Goal: Task Accomplishment & Management: Use online tool/utility

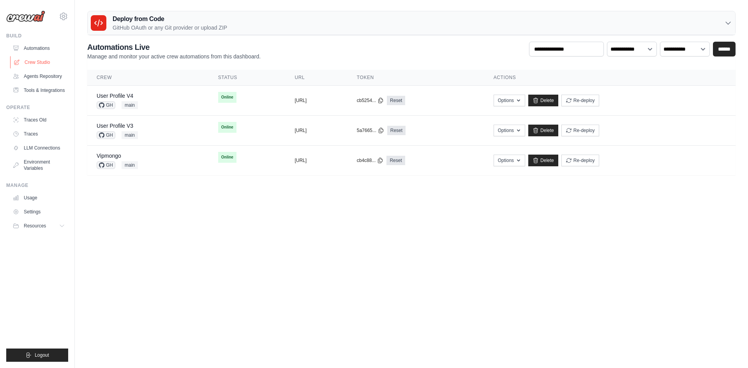
click at [39, 60] on link "Crew Studio" at bounding box center [39, 62] width 59 height 12
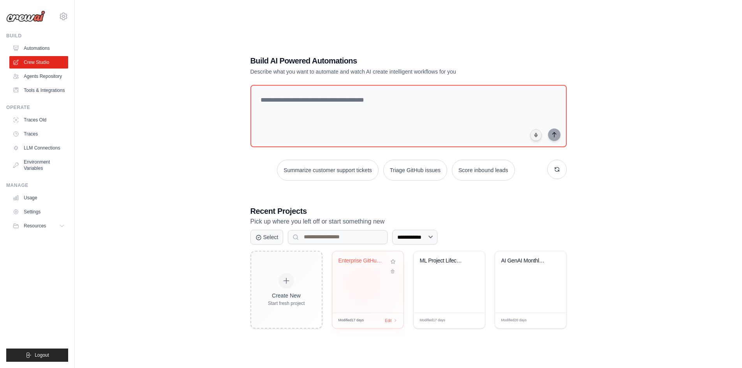
click at [363, 284] on div "Enterprise GitHub Multi-Repository ..." at bounding box center [367, 282] width 71 height 62
click at [445, 286] on div "ML Project Lifecycle Automation wit..." at bounding box center [449, 282] width 71 height 62
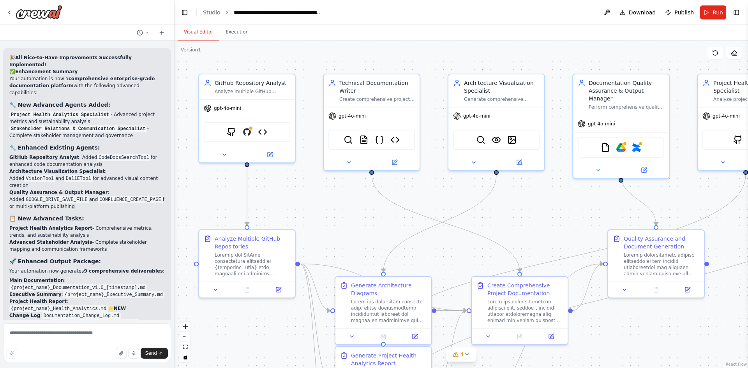
scroll to position [8043, 0]
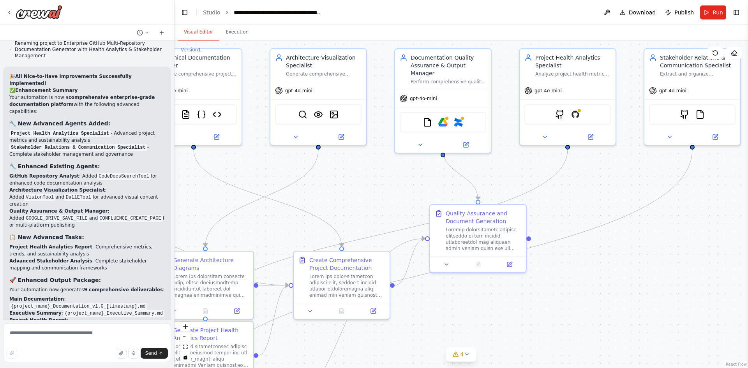
drag, startPoint x: 571, startPoint y: 214, endPoint x: 378, endPoint y: 183, distance: 195.7
click at [378, 183] on div ".deletable-edge-delete-btn { width: 20px; height: 20px; border: 0px solid #ffff…" at bounding box center [460, 205] width 573 height 328
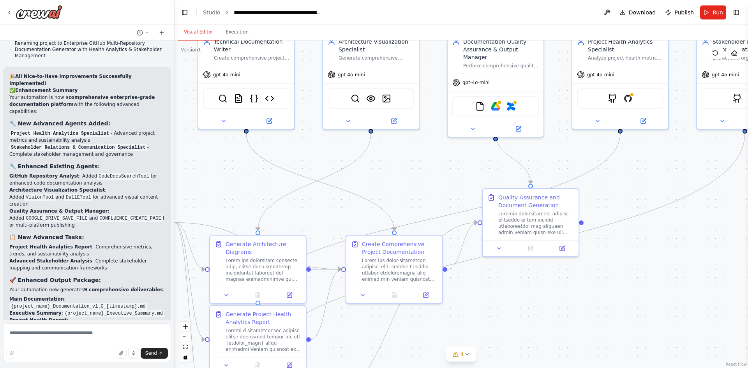
drag, startPoint x: 617, startPoint y: 265, endPoint x: 669, endPoint y: 249, distance: 54.9
click at [669, 249] on div ".deletable-edge-delete-btn { width: 20px; height: 20px; border: 0px solid #ffff…" at bounding box center [460, 205] width 573 height 328
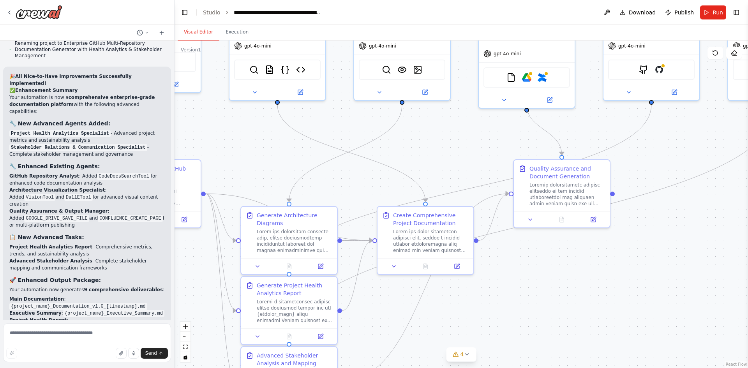
drag, startPoint x: 631, startPoint y: 264, endPoint x: 662, endPoint y: 235, distance: 42.4
click at [662, 235] on div ".deletable-edge-delete-btn { width: 20px; height: 20px; border: 0px solid #ffff…" at bounding box center [460, 205] width 573 height 328
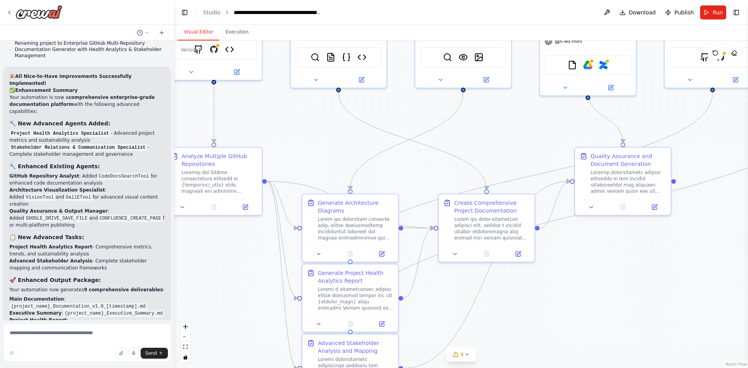
drag, startPoint x: 641, startPoint y: 258, endPoint x: 702, endPoint y: 246, distance: 62.4
click at [702, 246] on div ".deletable-edge-delete-btn { width: 20px; height: 20px; border: 0px solid #ffff…" at bounding box center [460, 205] width 573 height 328
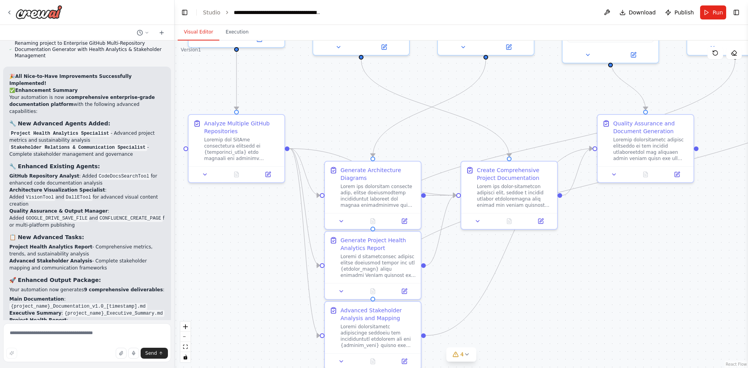
drag, startPoint x: 679, startPoint y: 255, endPoint x: 702, endPoint y: 222, distance: 39.8
click at [702, 222] on div ".deletable-edge-delete-btn { width: 20px; height: 20px; border: 0px solid #ffff…" at bounding box center [460, 205] width 573 height 328
click at [24, 12] on img at bounding box center [39, 12] width 47 height 14
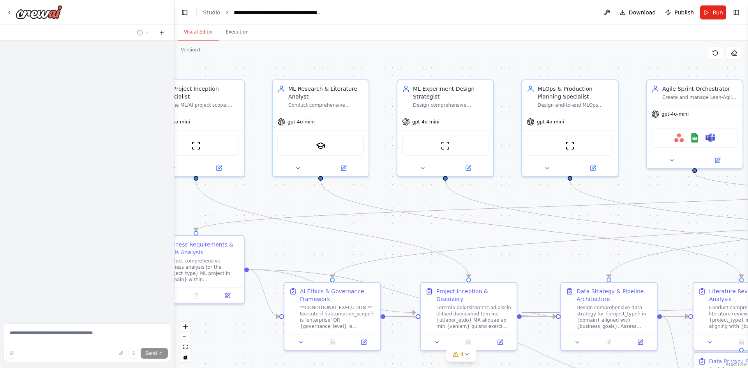
drag, startPoint x: 476, startPoint y: 193, endPoint x: 410, endPoint y: 193, distance: 66.2
click at [410, 193] on div ".deletable-edge-delete-btn { width: 20px; height: 20px; border: 0px solid #ffff…" at bounding box center [460, 205] width 573 height 328
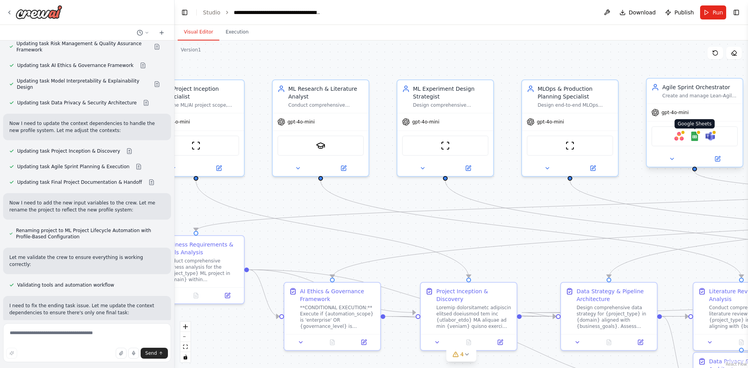
scroll to position [11636, 0]
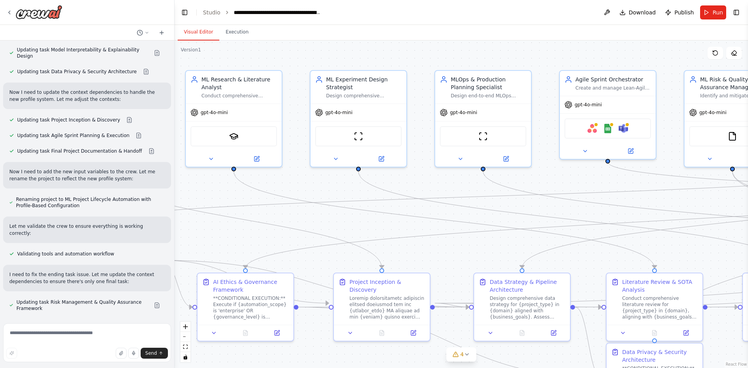
drag, startPoint x: 652, startPoint y: 189, endPoint x: 514, endPoint y: 180, distance: 137.8
click at [514, 180] on div ".deletable-edge-delete-btn { width: 20px; height: 20px; border: 0px solid #ffff…" at bounding box center [460, 205] width 573 height 328
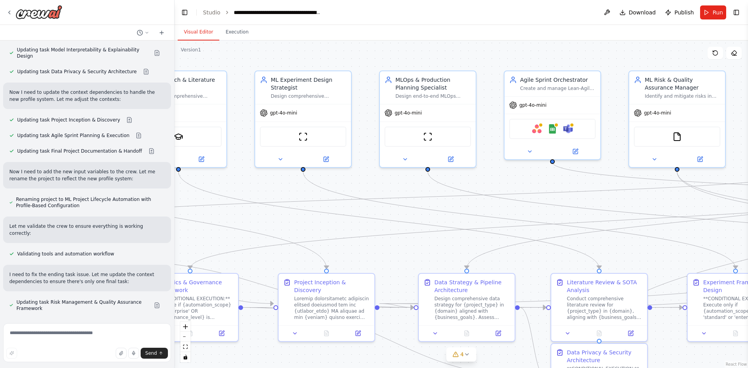
drag, startPoint x: 671, startPoint y: 198, endPoint x: 571, endPoint y: 195, distance: 100.1
click at [571, 195] on div ".deletable-edge-delete-btn { width: 20px; height: 20px; border: 0px solid #ffff…" at bounding box center [460, 205] width 573 height 328
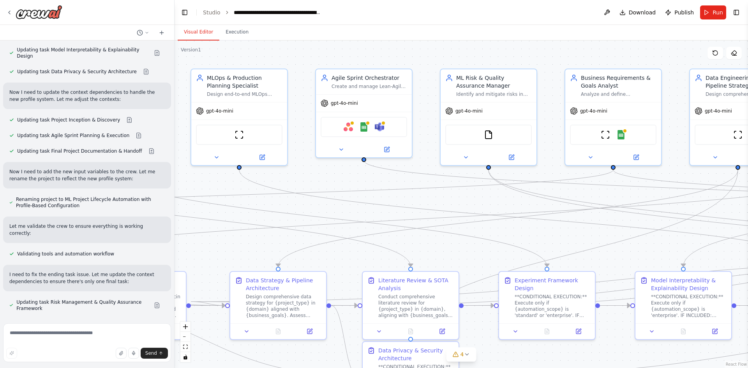
drag, startPoint x: 645, startPoint y: 168, endPoint x: 553, endPoint y: 169, distance: 91.9
click at [553, 169] on div ".deletable-edge-delete-btn { width: 20px; height: 20px; border: 0px solid #ffff…" at bounding box center [460, 205] width 573 height 328
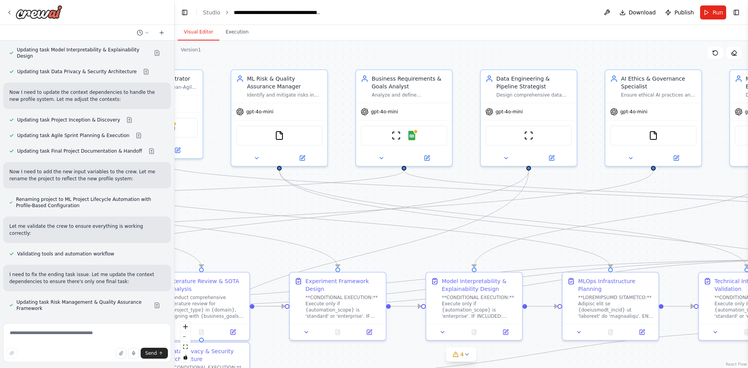
drag, startPoint x: 671, startPoint y: 173, endPoint x: 462, endPoint y: 173, distance: 209.1
click at [462, 173] on div ".deletable-edge-delete-btn { width: 20px; height: 20px; border: 0px solid #ffff…" at bounding box center [460, 205] width 573 height 328
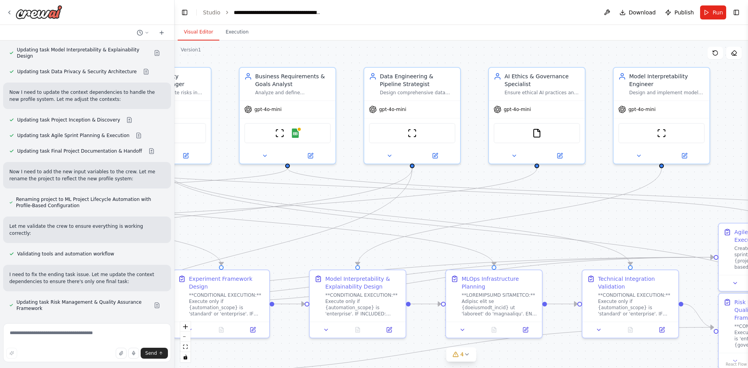
drag, startPoint x: 565, startPoint y: 210, endPoint x: 449, endPoint y: 208, distance: 116.5
click at [449, 208] on div ".deletable-edge-delete-btn { width: 20px; height: 20px; border: 0px solid #ffff…" at bounding box center [460, 205] width 573 height 328
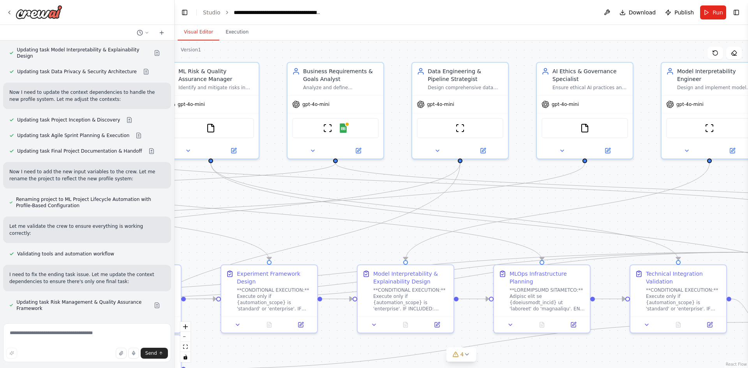
drag, startPoint x: 446, startPoint y: 205, endPoint x: 554, endPoint y: 196, distance: 108.7
click at [560, 195] on div ".deletable-edge-delete-btn { width: 20px; height: 20px; border: 0px solid #ffff…" at bounding box center [460, 205] width 573 height 328
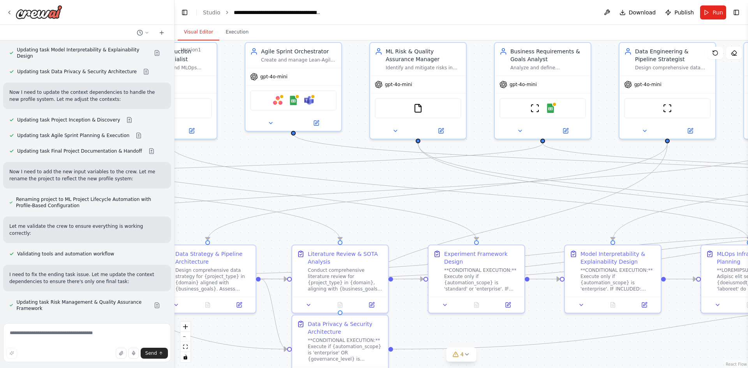
drag, startPoint x: 346, startPoint y: 219, endPoint x: 458, endPoint y: 209, distance: 112.6
click at [489, 204] on div ".deletable-edge-delete-btn { width: 20px; height: 20px; border: 0px solid #ffff…" at bounding box center [460, 205] width 573 height 328
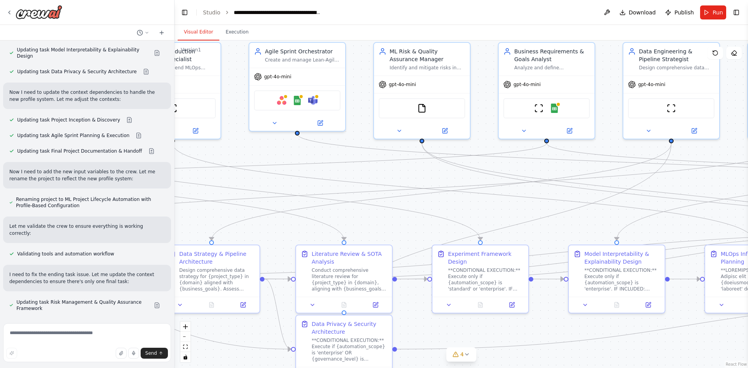
drag, startPoint x: 435, startPoint y: 210, endPoint x: 529, endPoint y: 206, distance: 93.9
click at [530, 206] on div ".deletable-edge-delete-btn { width: 20px; height: 20px; border: 0px solid #ffff…" at bounding box center [460, 205] width 573 height 328
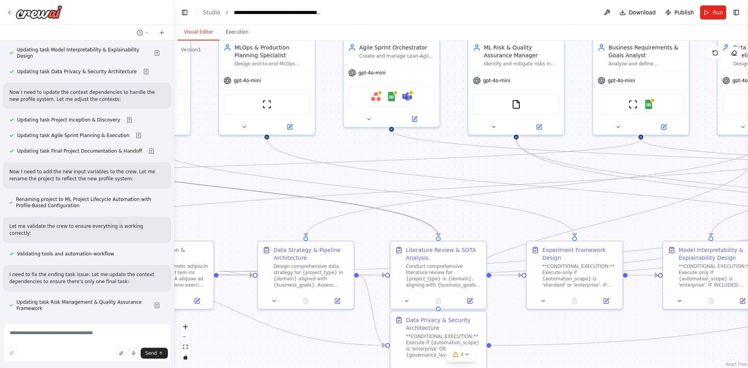
drag, startPoint x: 416, startPoint y: 218, endPoint x: 509, endPoint y: 206, distance: 93.8
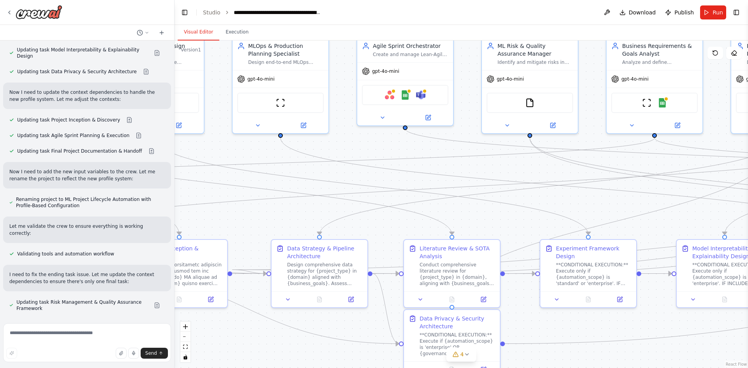
drag, startPoint x: 486, startPoint y: 213, endPoint x: 529, endPoint y: 210, distance: 43.3
click at [529, 210] on div ".deletable-edge-delete-btn { width: 20px; height: 20px; border: 0px solid #ffff…" at bounding box center [460, 205] width 573 height 328
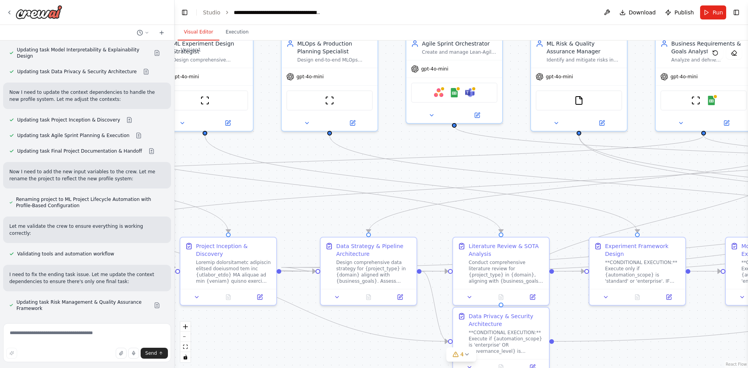
drag, startPoint x: 502, startPoint y: 216, endPoint x: 576, endPoint y: 212, distance: 73.3
click at [576, 212] on div ".deletable-edge-delete-btn { width: 20px; height: 20px; border: 0px solid #ffff…" at bounding box center [460, 205] width 573 height 328
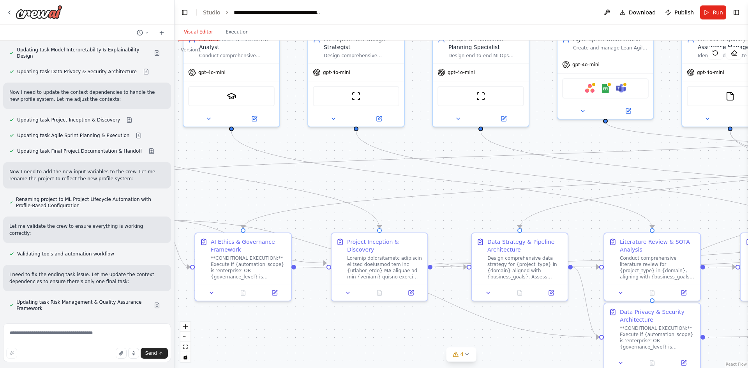
drag, startPoint x: 367, startPoint y: 210, endPoint x: 464, endPoint y: 209, distance: 97.0
click at [464, 209] on div ".deletable-edge-delete-btn { width: 20px; height: 20px; border: 0px solid #ffff…" at bounding box center [460, 205] width 573 height 328
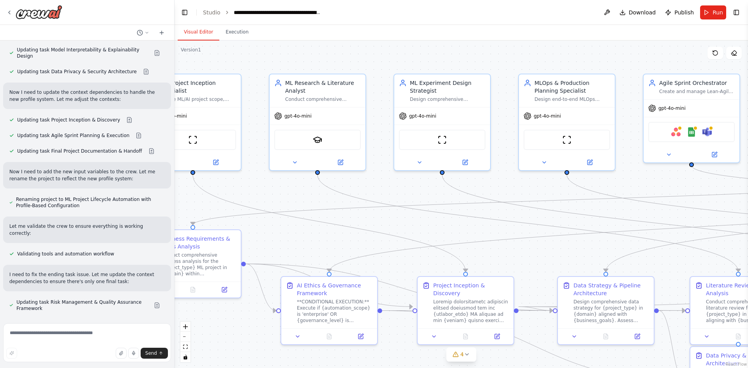
drag, startPoint x: 471, startPoint y: 229, endPoint x: 599, endPoint y: 249, distance: 128.8
click at [600, 250] on div ".deletable-edge-delete-btn { width: 20px; height: 20px; border: 0px solid #ffff…" at bounding box center [460, 205] width 573 height 328
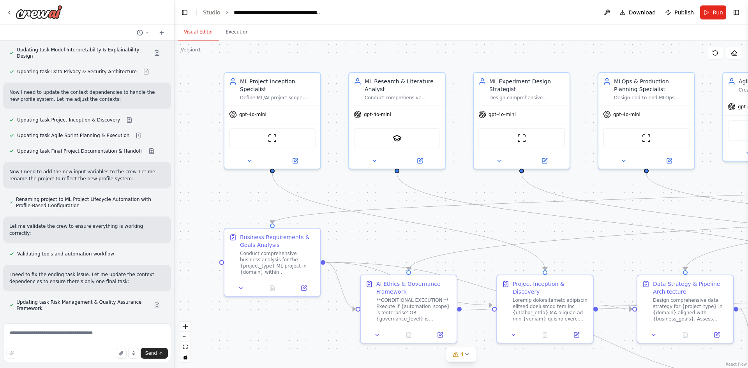
drag, startPoint x: 341, startPoint y: 186, endPoint x: 372, endPoint y: 187, distance: 30.4
click at [372, 187] on div ".deletable-edge-delete-btn { width: 20px; height: 20px; border: 0px solid #ffff…" at bounding box center [460, 205] width 573 height 328
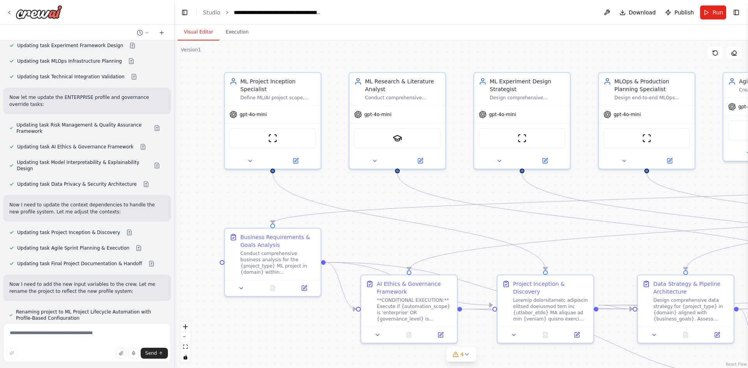
scroll to position [11519, 0]
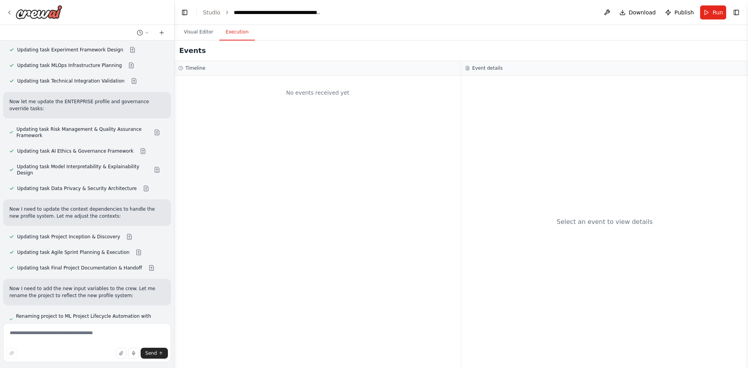
click at [235, 28] on button "Execution" at bounding box center [236, 32] width 35 height 16
click at [196, 35] on button "Visual Editor" at bounding box center [199, 32] width 42 height 16
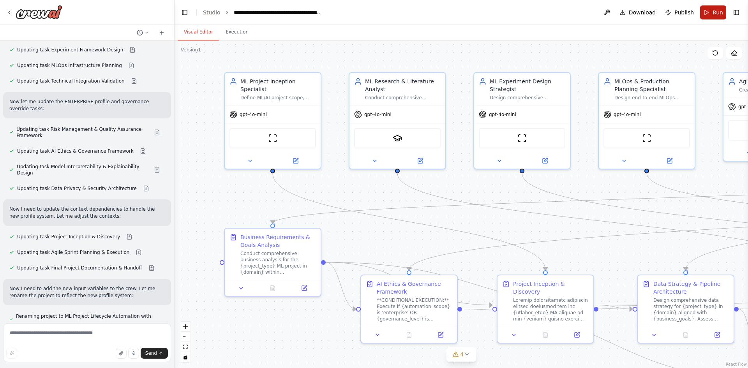
click at [710, 14] on button "Run" at bounding box center [713, 12] width 26 height 14
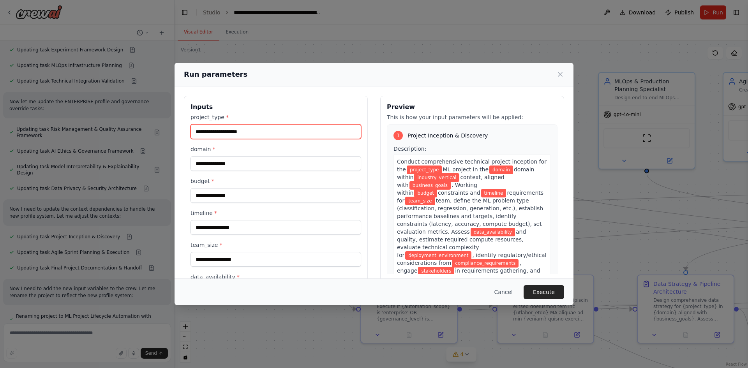
click at [265, 134] on input "project_type *" at bounding box center [275, 131] width 171 height 15
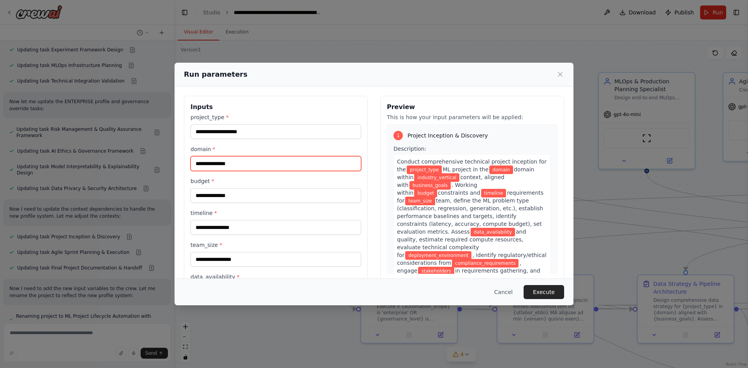
click at [217, 165] on input "domain *" at bounding box center [275, 163] width 171 height 15
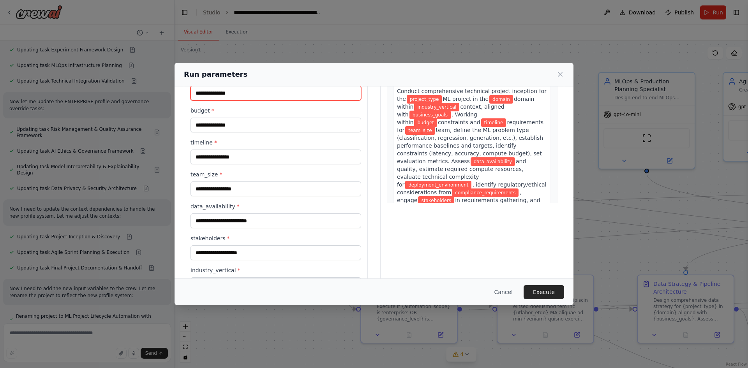
scroll to position [0, 0]
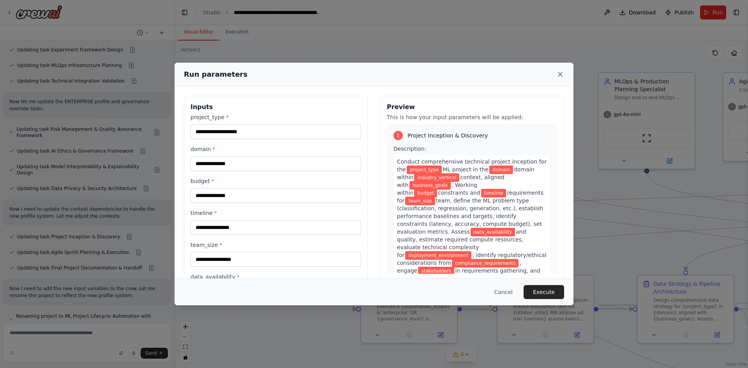
click at [557, 75] on icon at bounding box center [560, 74] width 8 height 8
